Goal: Transaction & Acquisition: Download file/media

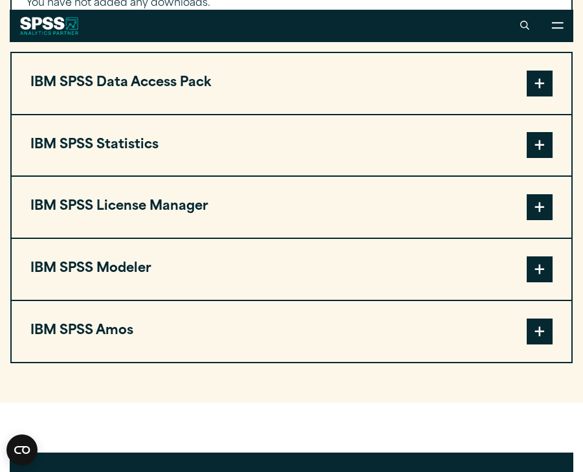
scroll to position [1035, 0]
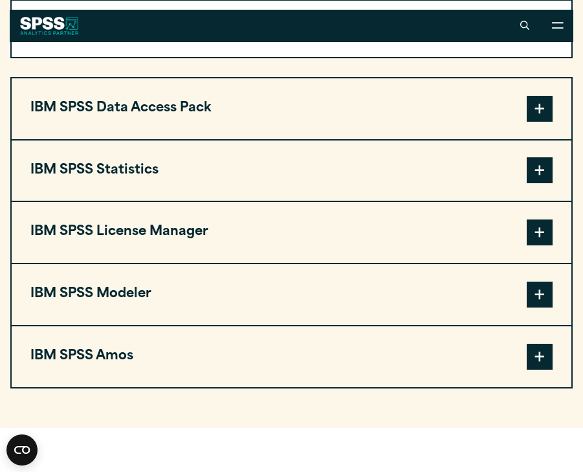
click at [533, 183] on span at bounding box center [540, 170] width 26 height 26
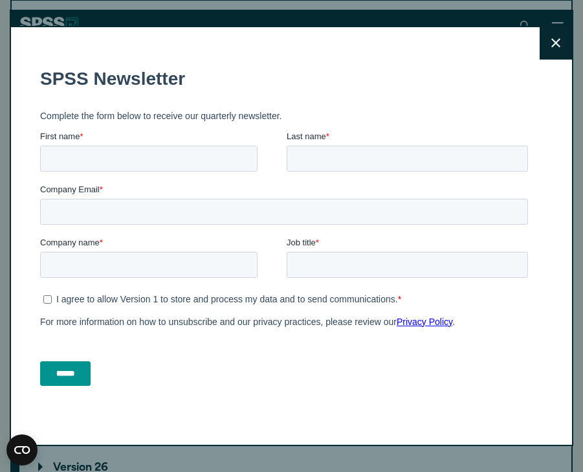
click at [555, 38] on button "Close" at bounding box center [556, 43] width 32 height 32
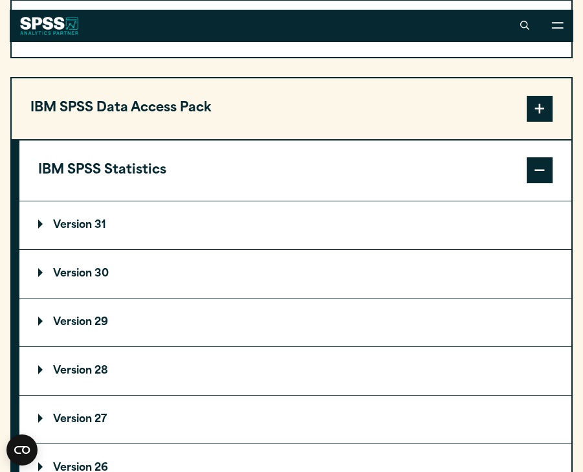
click at [38, 279] on p "Version 30" at bounding box center [73, 274] width 71 height 10
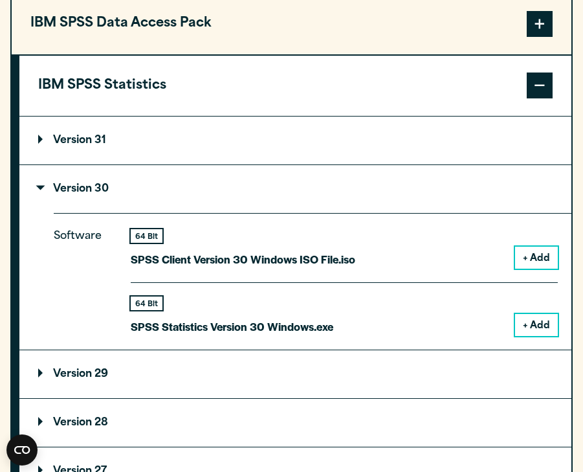
scroll to position [1120, 0]
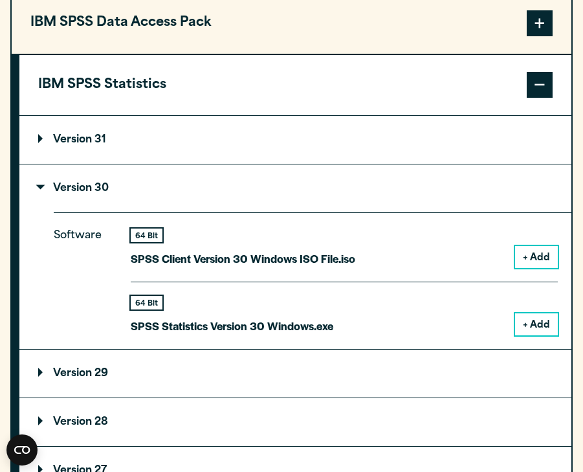
click at [531, 335] on button "+ Add" at bounding box center [536, 324] width 43 height 22
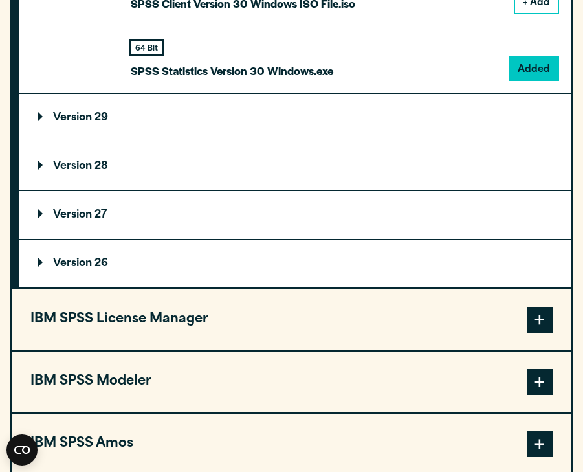
scroll to position [1452, 0]
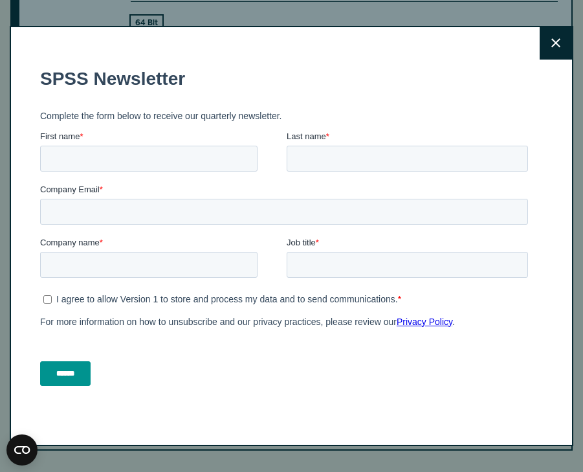
click at [550, 49] on button "Close" at bounding box center [556, 43] width 32 height 32
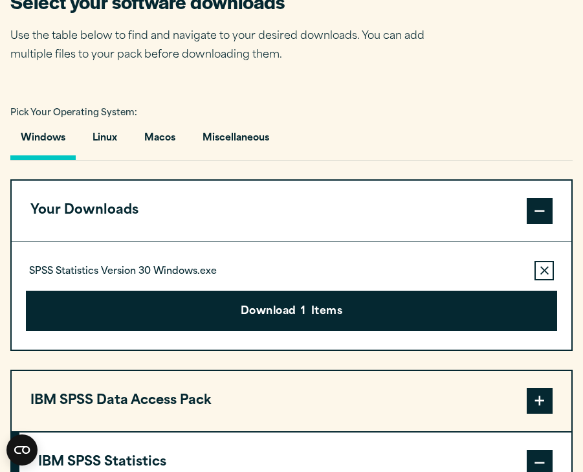
scroll to position [797, 0]
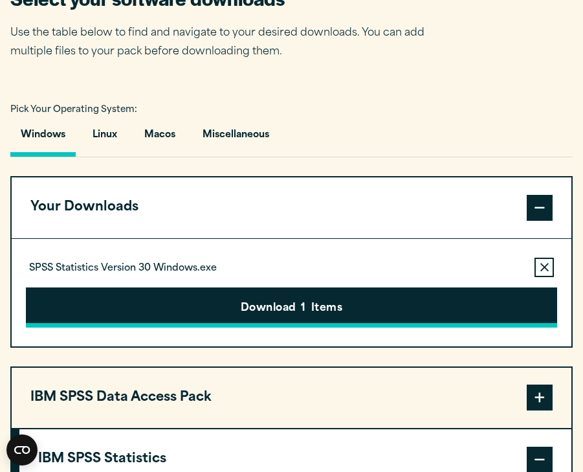
click at [386, 327] on button "Download 1 Items" at bounding box center [291, 307] width 531 height 40
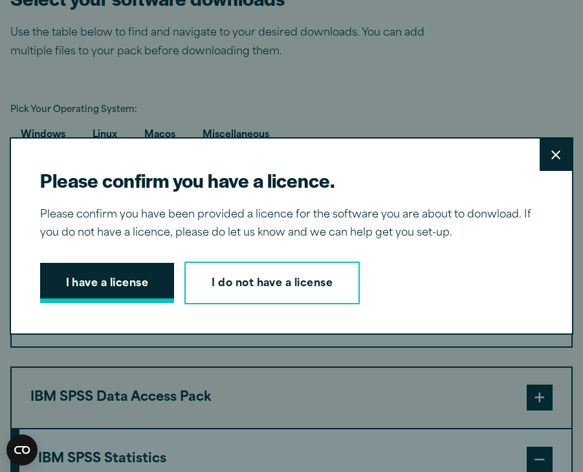
click at [117, 293] on button "I have a license" at bounding box center [107, 283] width 135 height 40
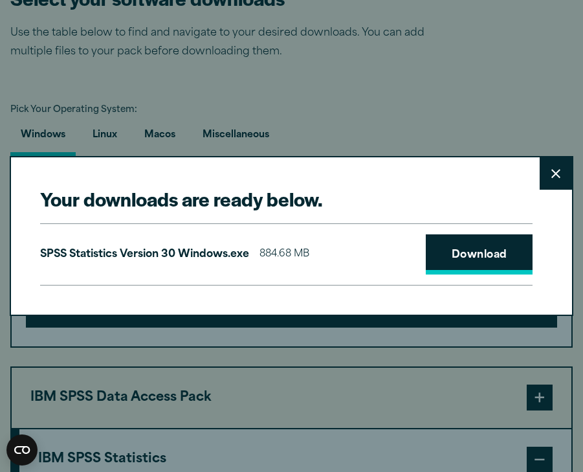
click at [469, 247] on link "Download" at bounding box center [479, 254] width 107 height 40
click at [456, 252] on link "Download" at bounding box center [479, 254] width 107 height 40
click at [561, 56] on div "Your downloads are ready below. Close SPSS Statistics Version 30 Windows.exe 88…" at bounding box center [291, 236] width 583 height 472
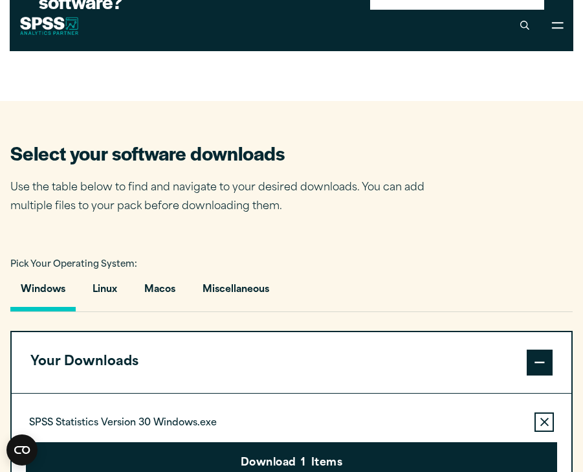
scroll to position [609, 0]
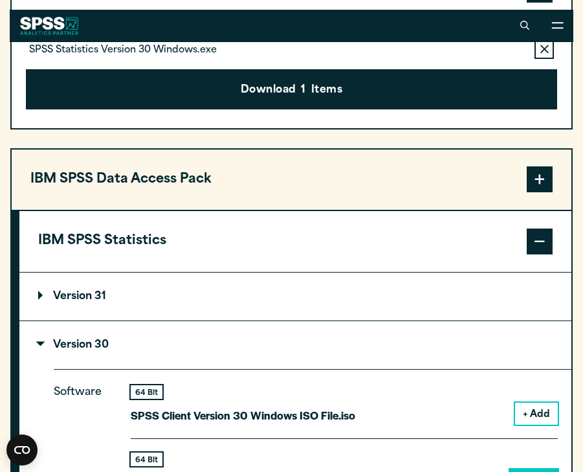
click at [545, 59] on button "Remove this item from your software download list" at bounding box center [544, 48] width 19 height 19
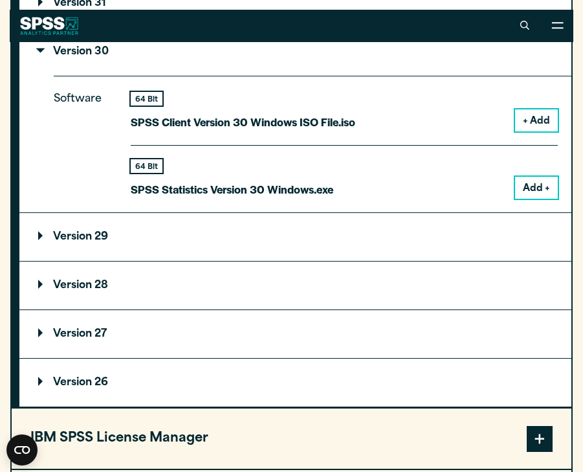
scroll to position [1221, 0]
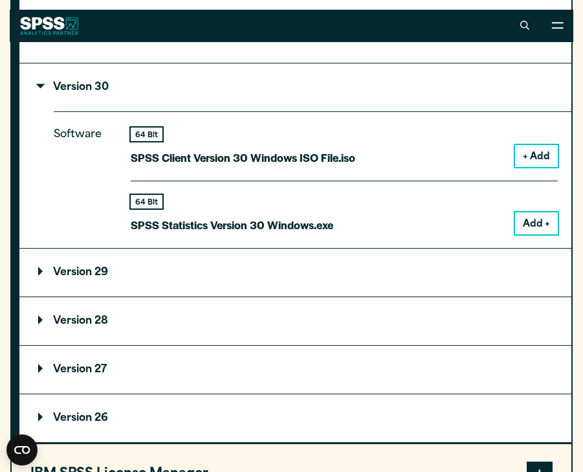
click at [69, 44] on p "Version 31" at bounding box center [72, 39] width 68 height 10
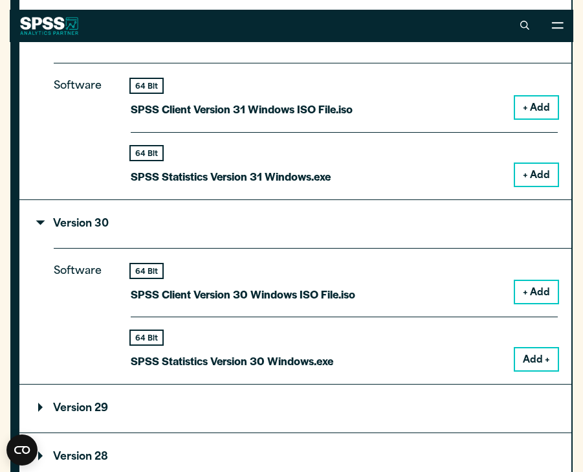
click at [537, 186] on button "+ Add" at bounding box center [536, 175] width 43 height 22
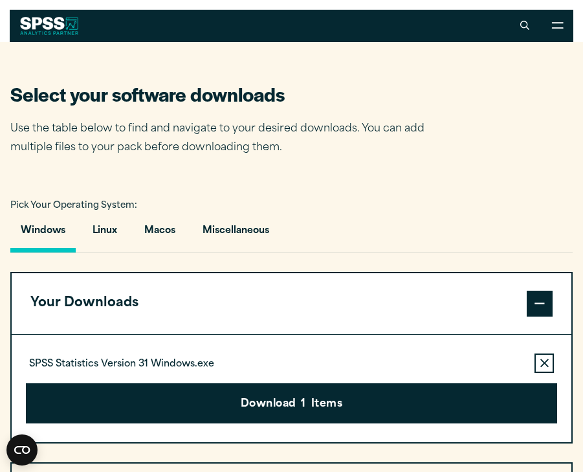
scroll to position [793, 0]
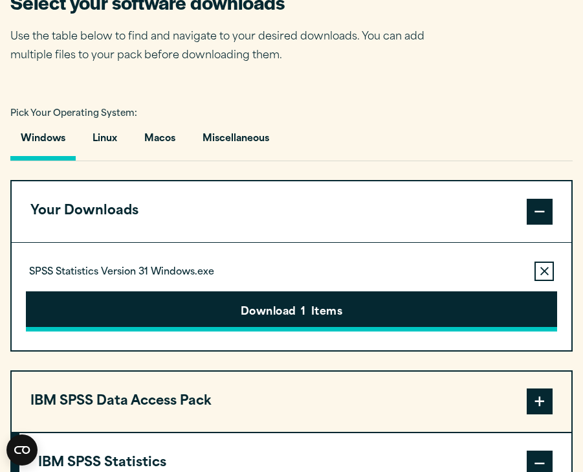
click at [288, 331] on button "Download 1 Items" at bounding box center [291, 311] width 531 height 40
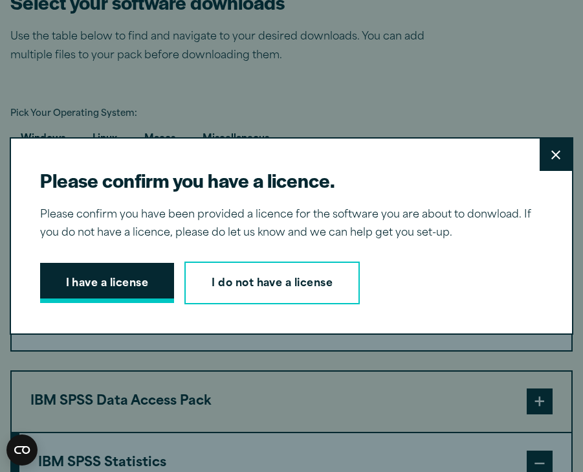
click at [153, 293] on button "I have a license" at bounding box center [107, 283] width 135 height 40
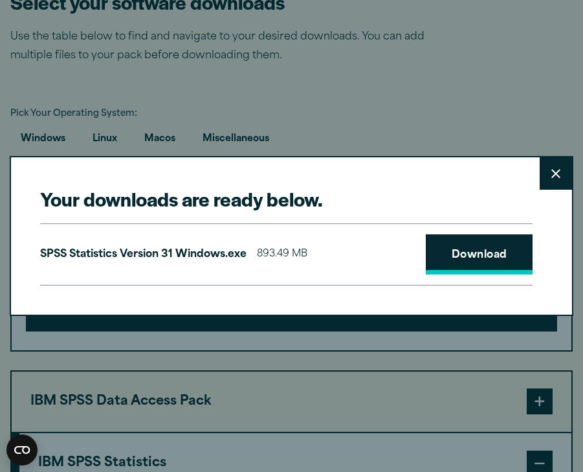
click at [494, 248] on link "Download" at bounding box center [479, 254] width 107 height 40
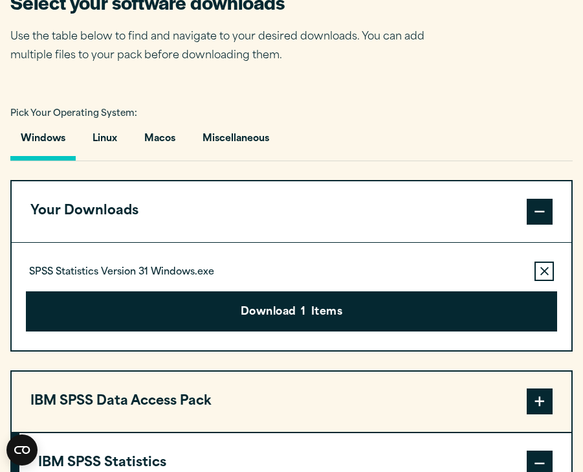
click at [243, 122] on div "Your downloads are ready below. Close SPSS Statistics Version 31 Windows.exe 89…" at bounding box center [291, 236] width 583 height 472
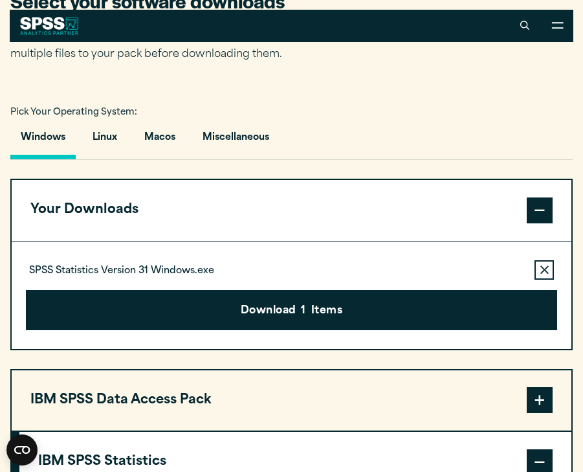
scroll to position [778, 0]
